Goal: Navigation & Orientation: Find specific page/section

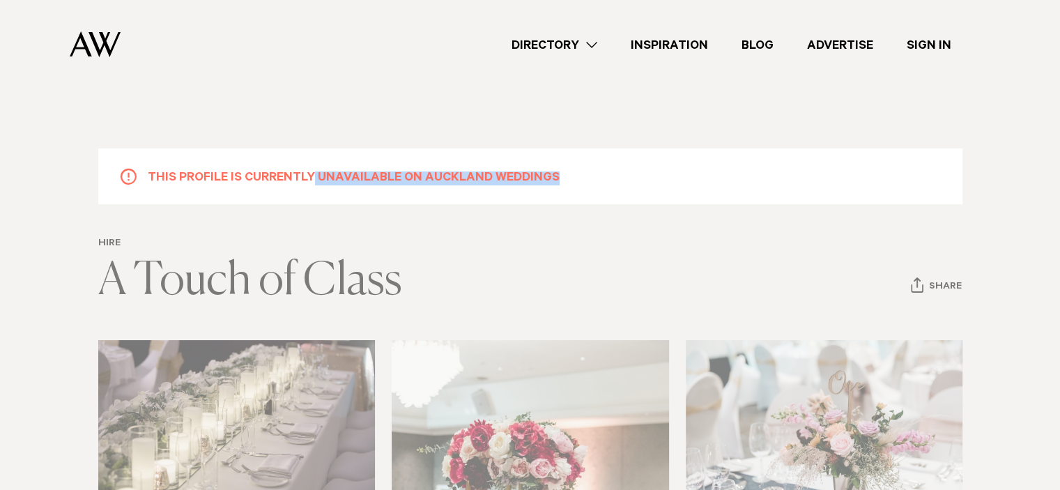
drag, startPoint x: 0, startPoint y: 0, endPoint x: 789, endPoint y: 96, distance: 794.5
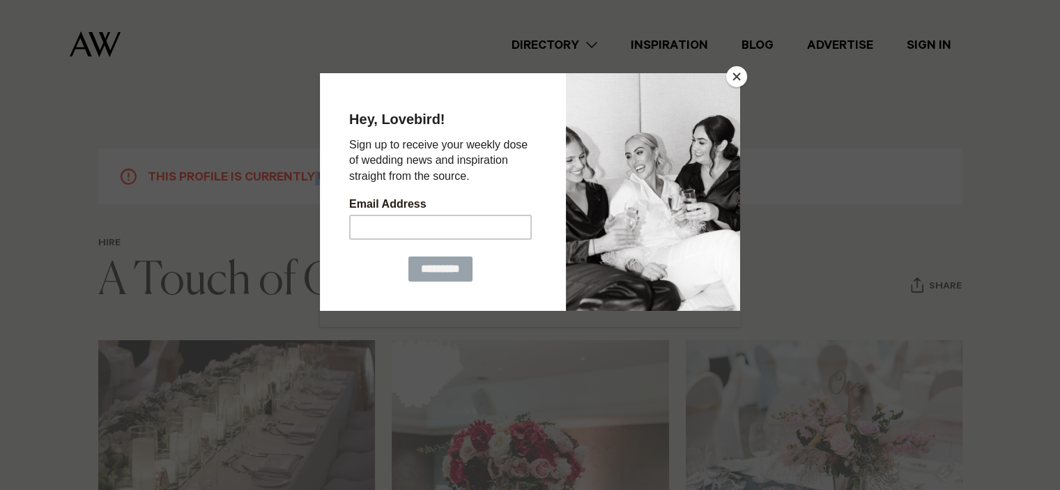
click at [736, 75] on button "Close" at bounding box center [736, 76] width 21 height 21
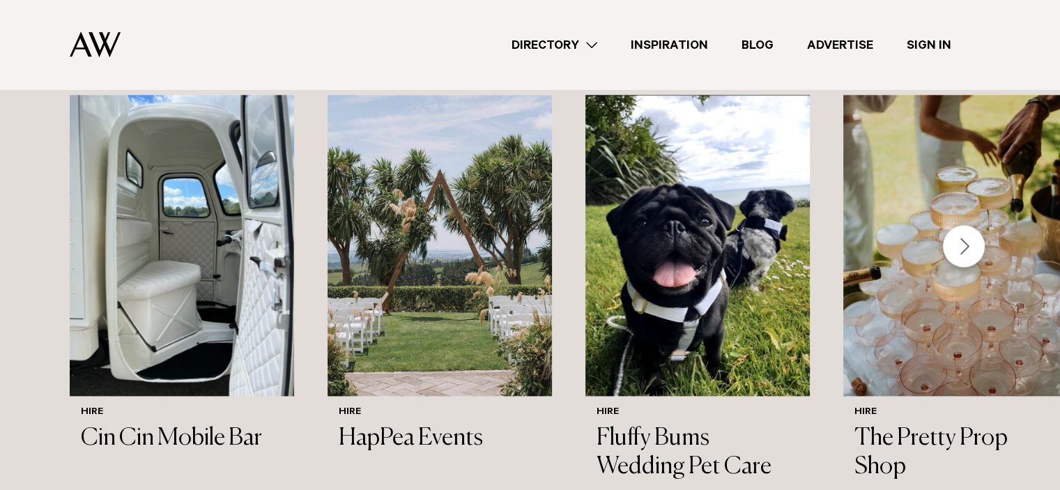
scroll to position [1963, 0]
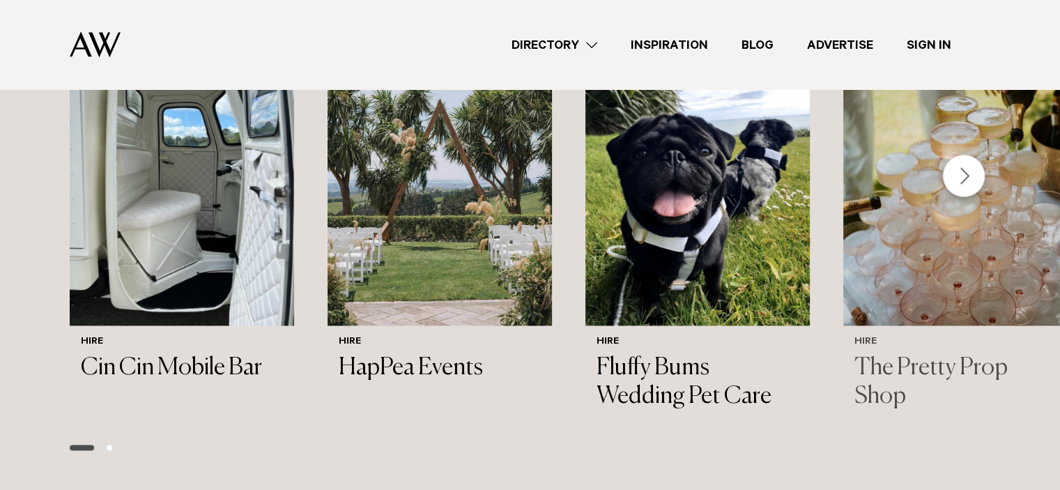
click at [1059, 320] on img "4 / 6" at bounding box center [955, 174] width 224 height 301
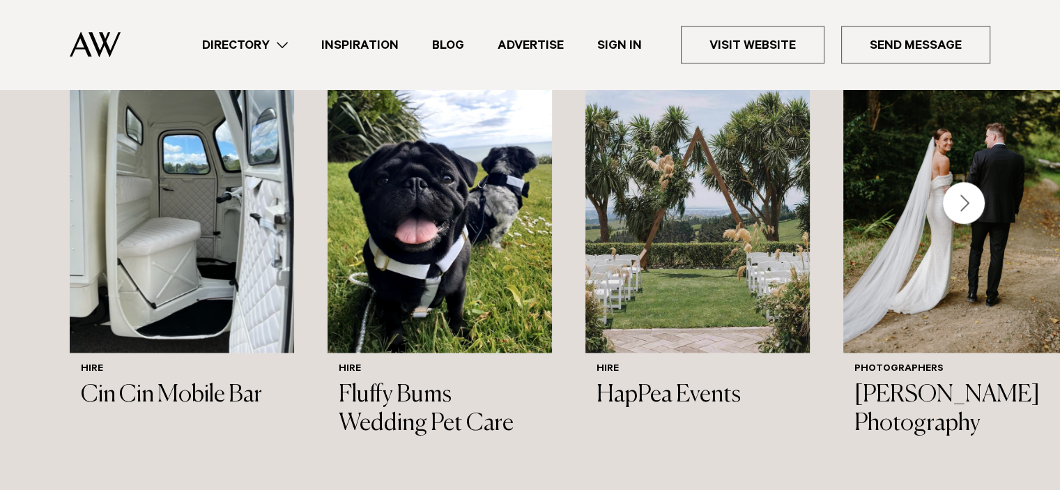
scroll to position [1891, 0]
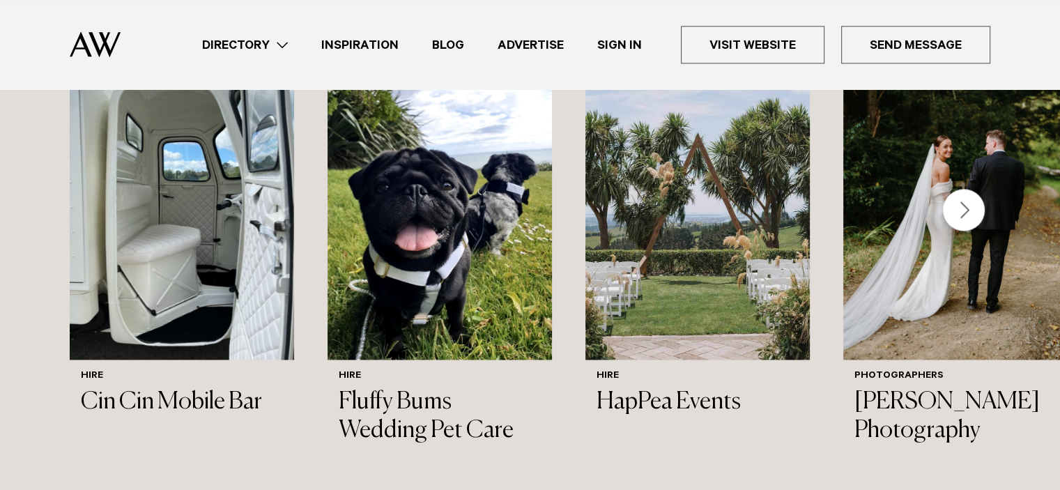
click at [959, 189] on div "Next slide" at bounding box center [964, 210] width 42 height 42
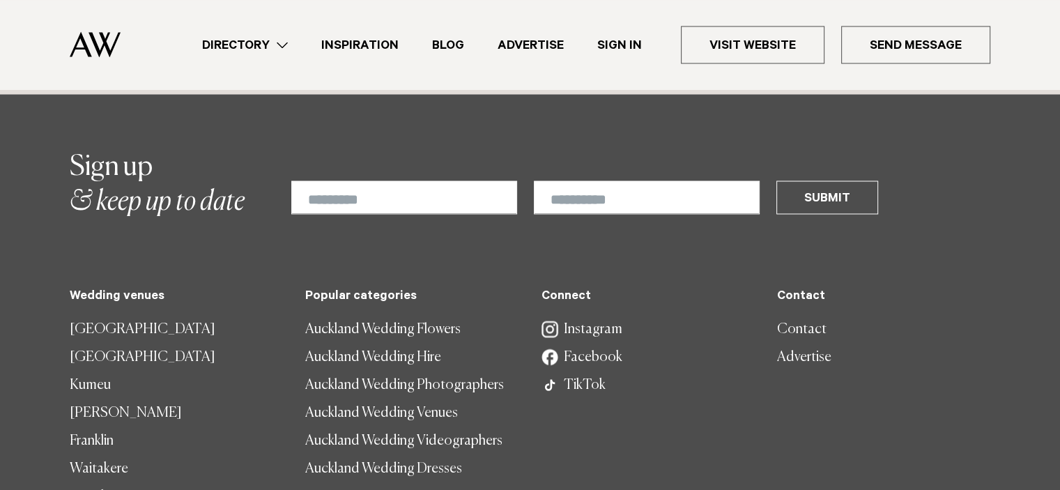
scroll to position [2387, 0]
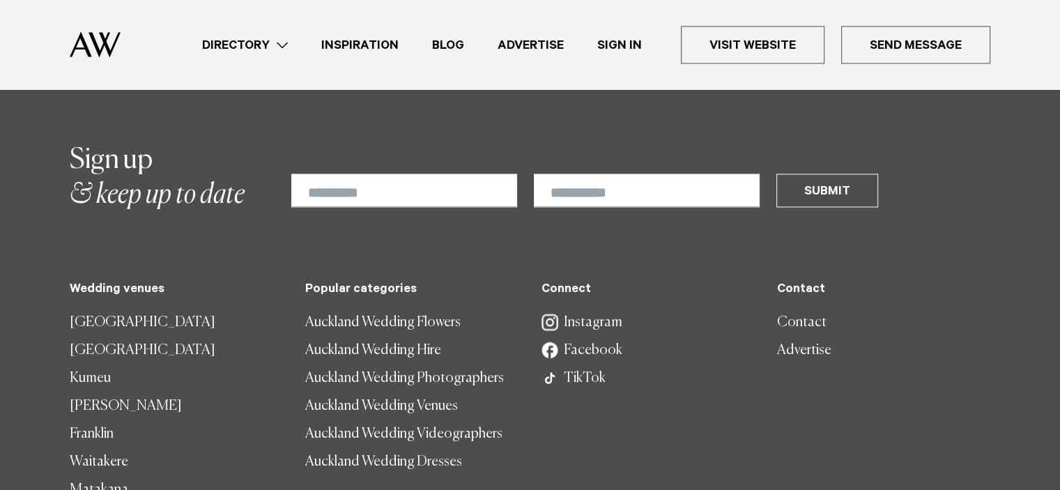
drag, startPoint x: 1058, startPoint y: 401, endPoint x: 1069, endPoint y: 293, distance: 108.6
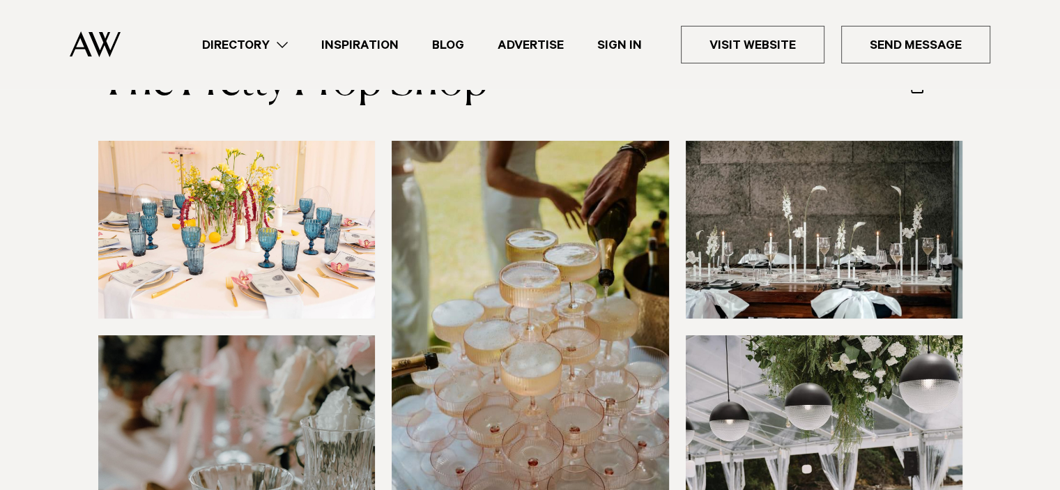
scroll to position [0, 0]
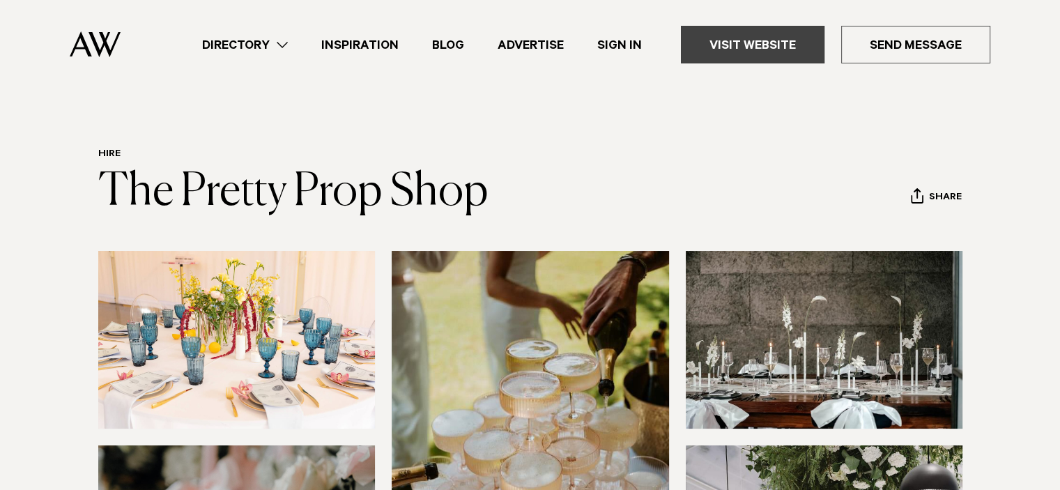
click at [750, 42] on link "Visit Website" at bounding box center [753, 45] width 144 height 38
